Goal: Answer question/provide support

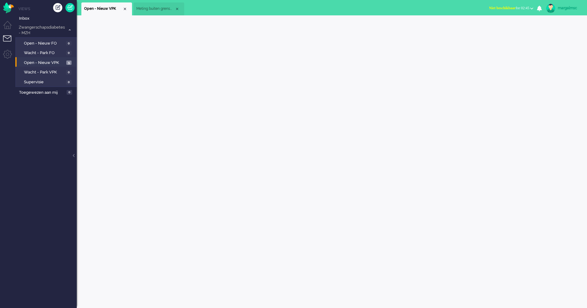
click at [51, 61] on span "Open - Nieuw VPK" at bounding box center [44, 63] width 41 height 6
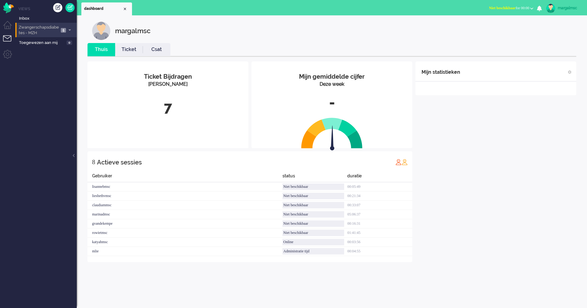
click at [50, 33] on span "Zwangerschapsdiabetes - MZH" at bounding box center [38, 30] width 41 height 11
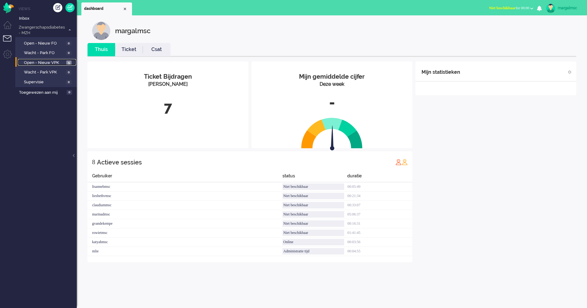
click at [38, 62] on span "Open - Nieuw VPK" at bounding box center [44, 63] width 41 height 6
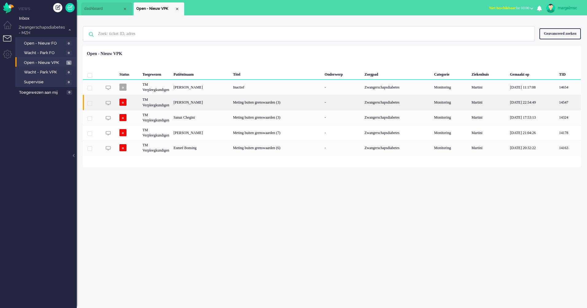
click at [195, 100] on div "[PERSON_NAME]" at bounding box center [201, 102] width 60 height 15
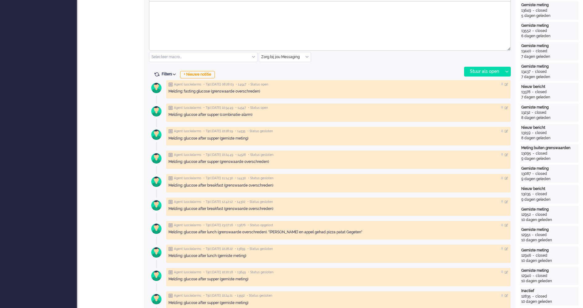
scroll to position [154, 0]
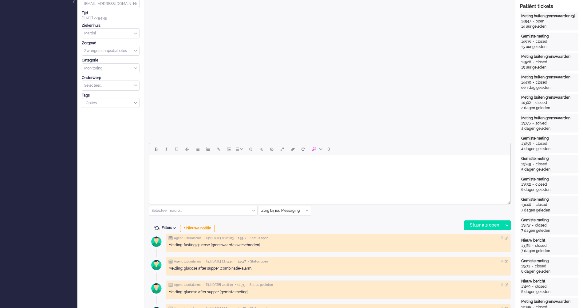
drag, startPoint x: 146, startPoint y: 192, endPoint x: 149, endPoint y: 189, distance: 3.9
click at [171, 171] on html at bounding box center [329, 163] width 361 height 16
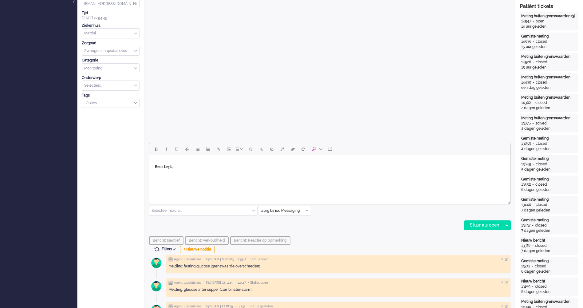
click at [154, 177] on body "Beste Leyla," at bounding box center [330, 175] width 356 height 35
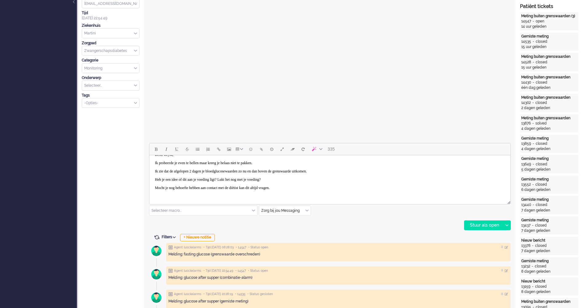
scroll to position [20, 0]
click at [307, 170] on p "Heb je een idee of dit aan je voeding ligt? Lukt het nog met je voeding?" at bounding box center [330, 171] width 350 height 5
click at [203, 195] on p "Ik hoor graag van je." at bounding box center [330, 196] width 350 height 5
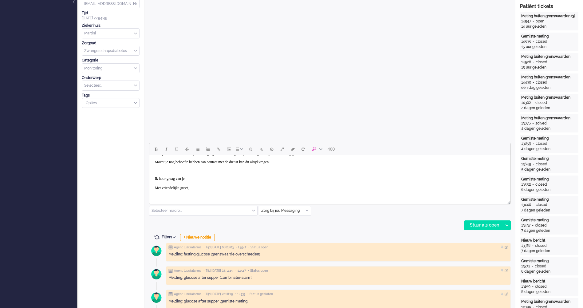
scroll to position [46, 0]
click at [236, 179] on p "Ik hoor graag van je. Met vriendelijke groet," at bounding box center [330, 175] width 350 height 14
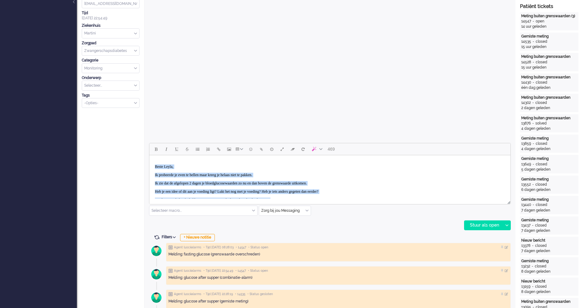
drag, startPoint x: 241, startPoint y: 183, endPoint x: 294, endPoint y: 299, distance: 127.8
click at [149, 155] on html "Beste Leyla, Ik probeerde je even te bellen maar kreeg je helaas niet te pakken…" at bounding box center [329, 208] width 361 height 107
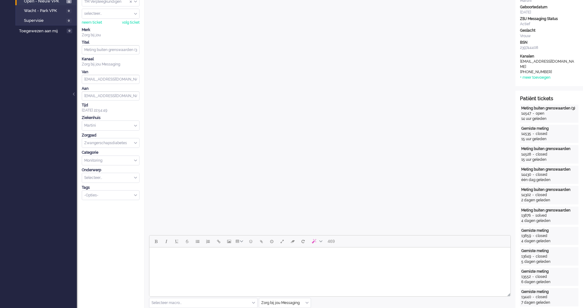
scroll to position [31, 0]
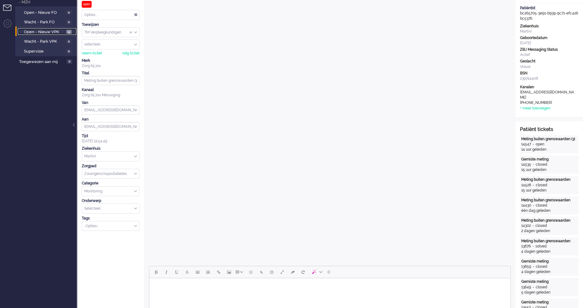
click at [52, 29] on span "Open - Nieuw VPK" at bounding box center [44, 32] width 41 height 6
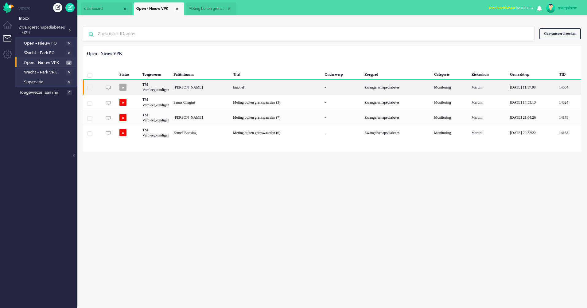
click at [184, 88] on div "[PERSON_NAME]" at bounding box center [201, 87] width 60 height 15
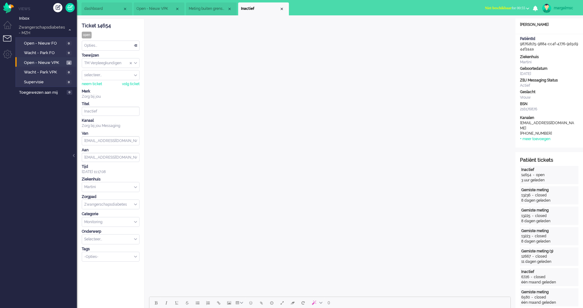
scroll to position [154, 0]
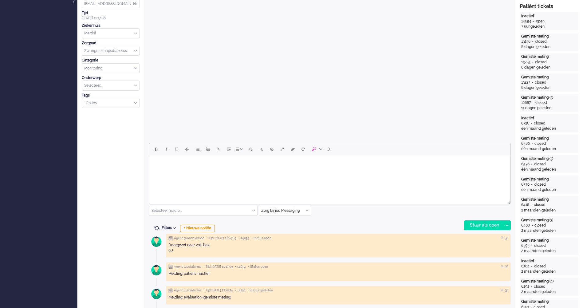
click at [216, 171] on html at bounding box center [329, 163] width 361 height 16
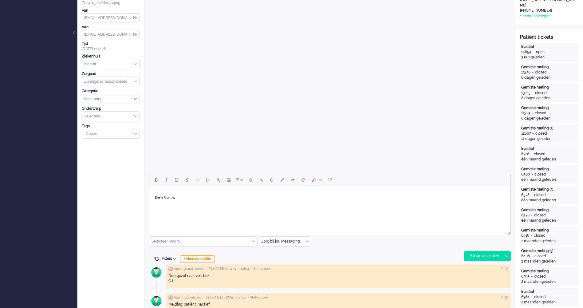
scroll to position [184, 0]
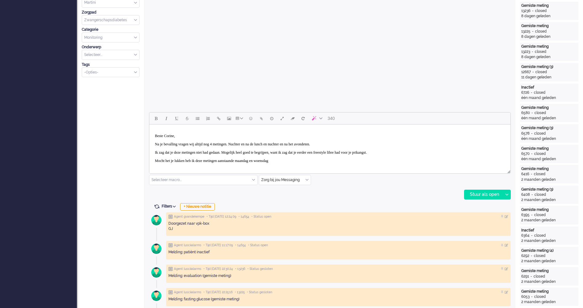
click at [177, 161] on p "Mocht het je lukken heb ik deze metingen aanstaande maandag en woensdag" at bounding box center [330, 160] width 350 height 5
click at [355, 155] on body "Beste Corine, Na je bevalling vragen wij altijd nog 4 metingen. Nuchter en na d…" at bounding box center [330, 148] width 356 height 43
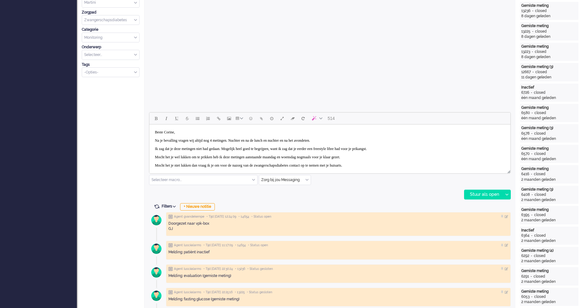
click at [402, 147] on p "Ik zag dat je deze metingen niet had gedaan. Mogelijk heel goed te begrijpen, w…" at bounding box center [330, 148] width 350 height 5
click at [401, 147] on p "Ik zag dat je deze metingen niet had gedaan. Mogelijk heel goed te begrijpen, w…" at bounding box center [330, 148] width 350 height 5
click at [407, 149] on p "Ik zag dat je deze metingen niet had gedaan. Mogelijk heel goed te begrijpen, w…" at bounding box center [330, 148] width 350 height 5
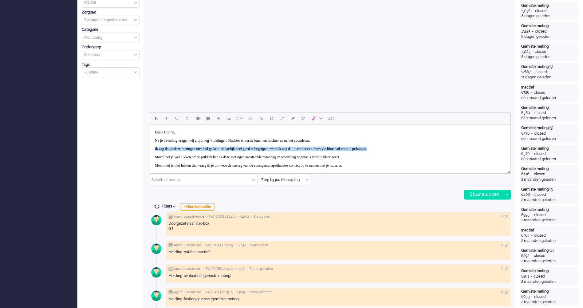
drag, startPoint x: 408, startPoint y: 147, endPoint x: 401, endPoint y: 150, distance: 6.9
click at [407, 147] on p "Ik zag dat je deze metingen niet had gedaan. Mogelijk heel goed te begrijpen, w…" at bounding box center [330, 148] width 350 height 5
drag, startPoint x: 396, startPoint y: 151, endPoint x: 394, endPoint y: 160, distance: 9.0
click at [394, 154] on body "Beste Corine, Na je bevalling vragen wij altijd nog 4 metingen. Nuchter en na d…" at bounding box center [330, 148] width 356 height 51
click at [402, 149] on p "Ik zag dat je deze metingen niet had gedaan. Mogelijk heel goed te begrijpen, w…" at bounding box center [330, 148] width 350 height 5
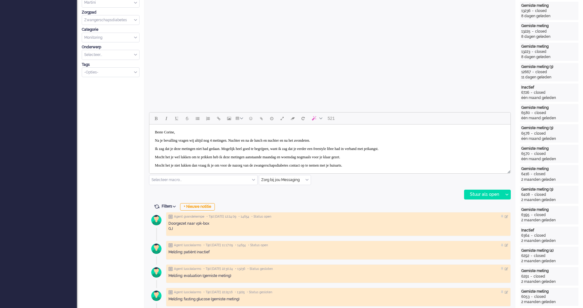
click at [199, 166] on p "Mocht het je niet lukken dan vraag ik je om voor de nazorg van de zwangerschaps…" at bounding box center [330, 165] width 350 height 5
click at [227, 157] on p "Mocht het je wel lukken om te prikken heb ik deze metingen aanstaande maandag e…" at bounding box center [330, 157] width 350 height 5
click at [203, 163] on p "Mocht het je niet lukken dan vraag ik je om voor de nazorg van de zwangerschaps…" at bounding box center [330, 165] width 350 height 5
click at [198, 164] on p "Mocht het je niet lukken dan vraag ik je om voor de nazorg van de zwangerschaps…" at bounding box center [330, 165] width 350 height 5
click at [446, 169] on div at bounding box center [329, 171] width 361 height 6
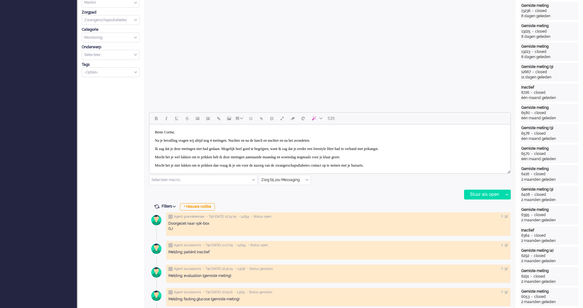
click at [439, 163] on p "Mocht het je niet lukken om te prikken dan vraag ik je om voor de nazorg van de…" at bounding box center [330, 165] width 350 height 5
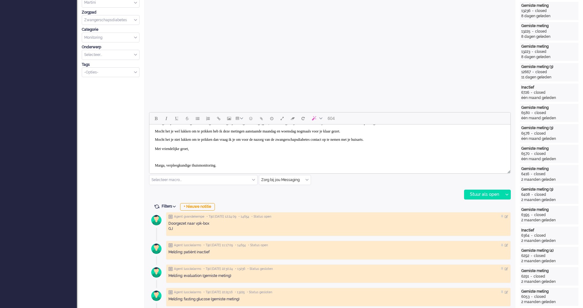
scroll to position [0, 0]
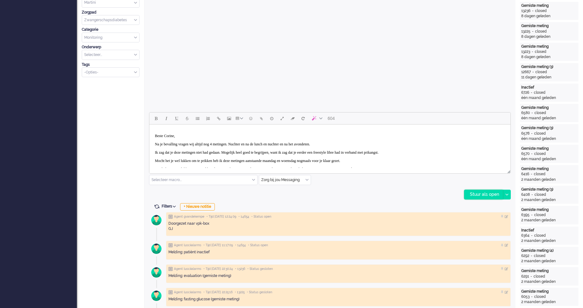
click at [492, 193] on div "Stuur als open" at bounding box center [483, 194] width 38 height 9
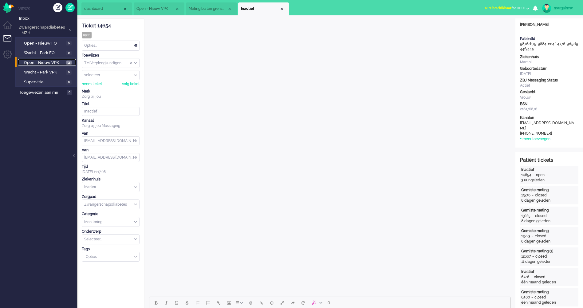
click at [61, 60] on span "Open - Nieuw VPK" at bounding box center [44, 63] width 41 height 6
